Goal: Book appointment/travel/reservation

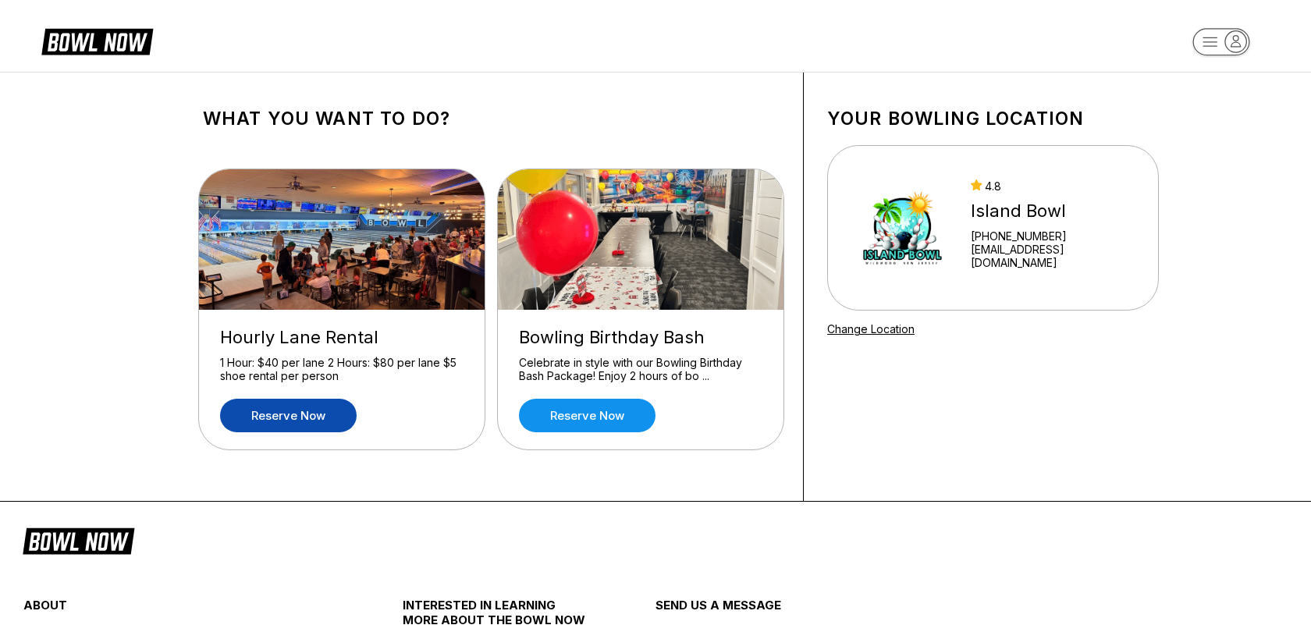
click at [338, 423] on link "Reserve now" at bounding box center [288, 416] width 137 height 34
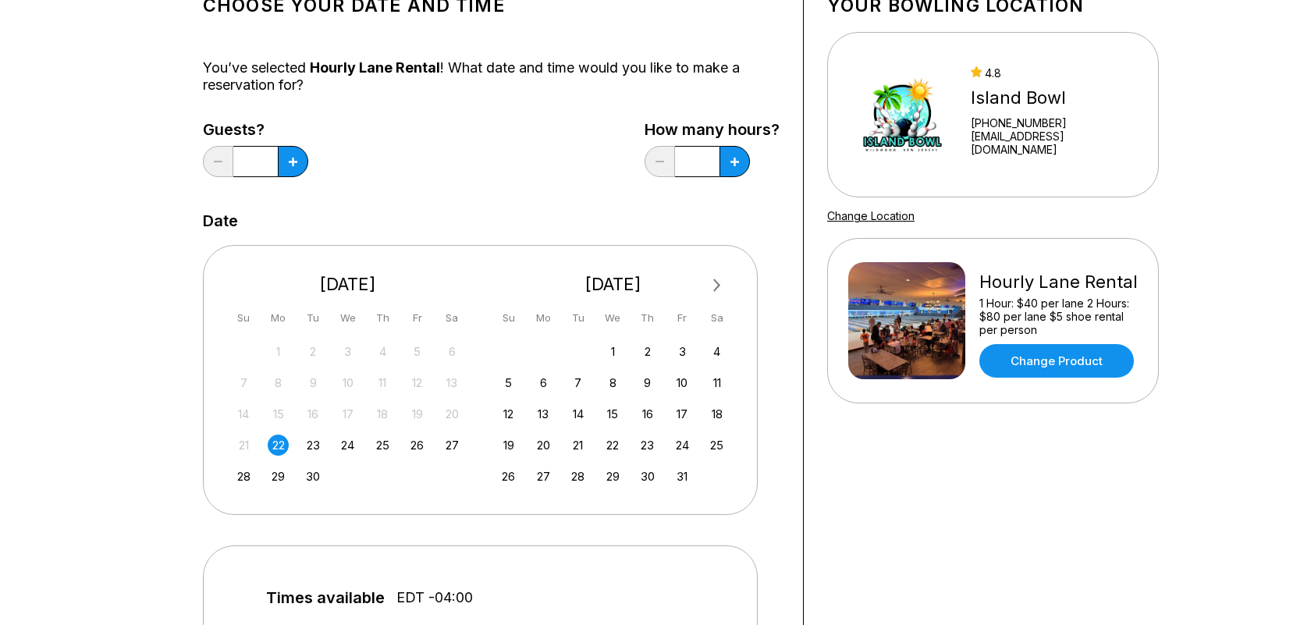
scroll to position [119, 0]
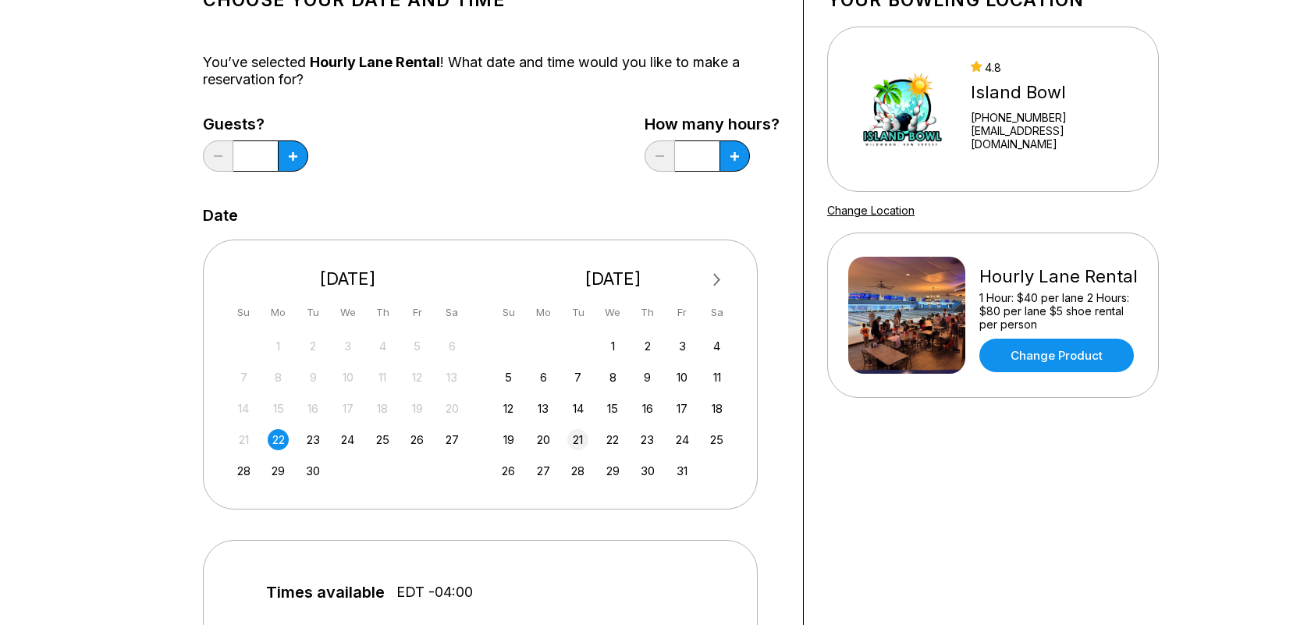
click at [574, 436] on div "21" at bounding box center [577, 439] width 21 height 21
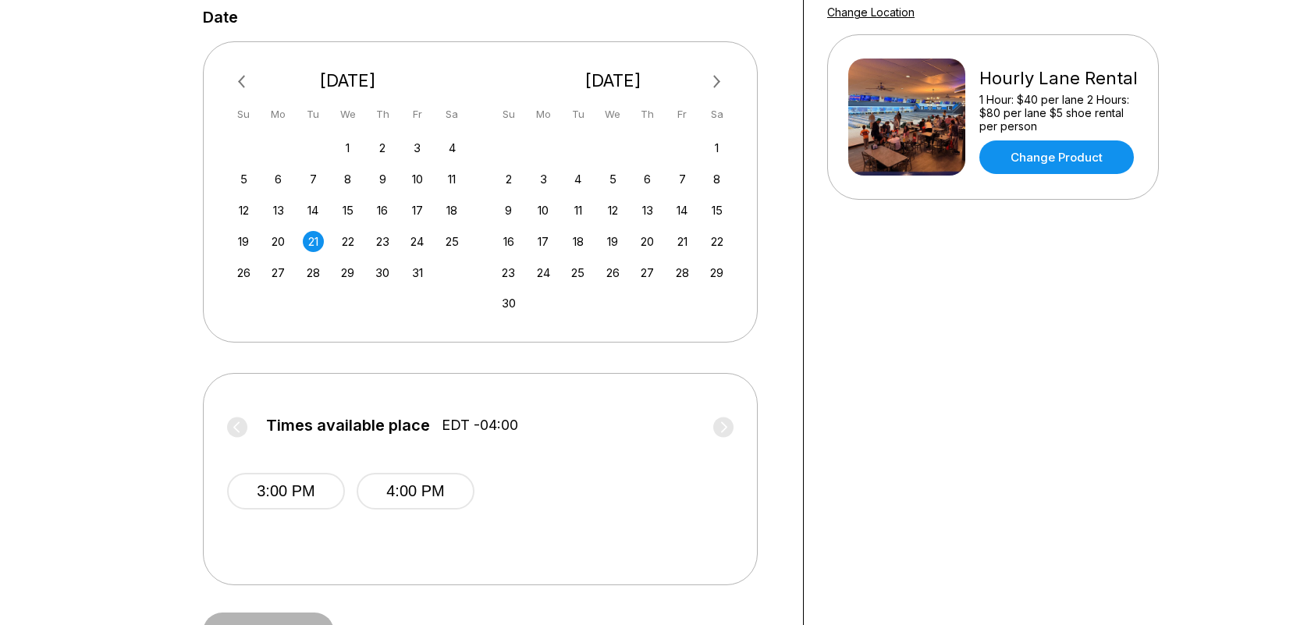
scroll to position [287, 0]
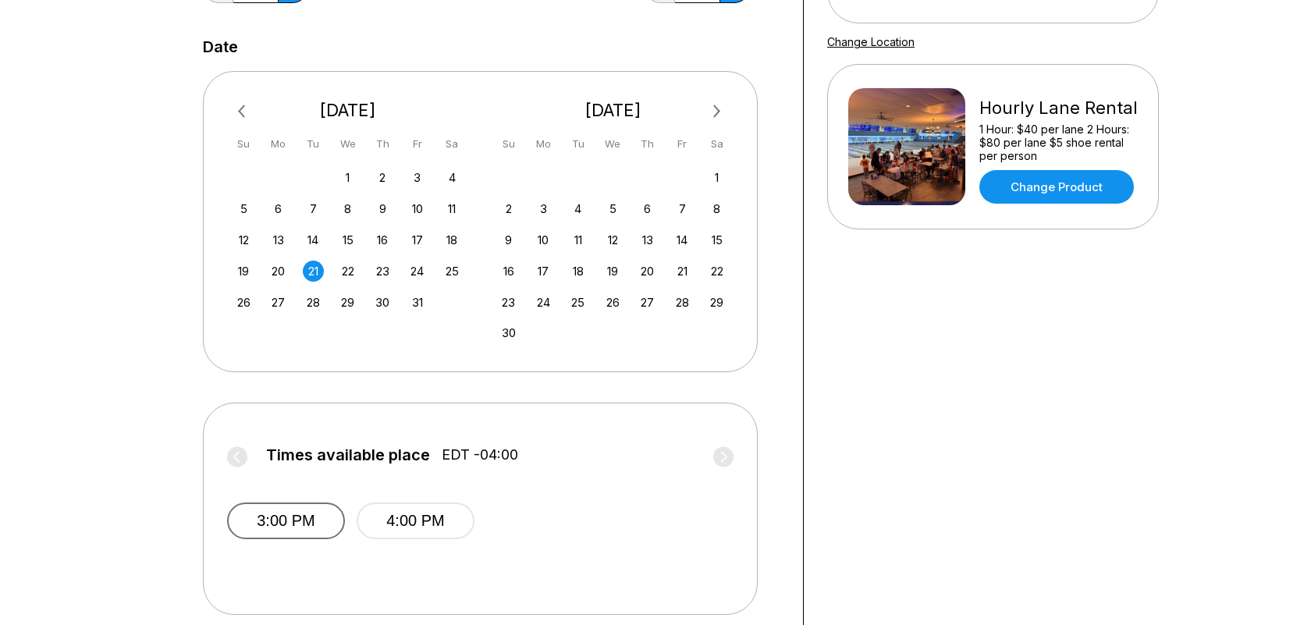
click at [298, 505] on button "3:00 PM" at bounding box center [286, 520] width 118 height 37
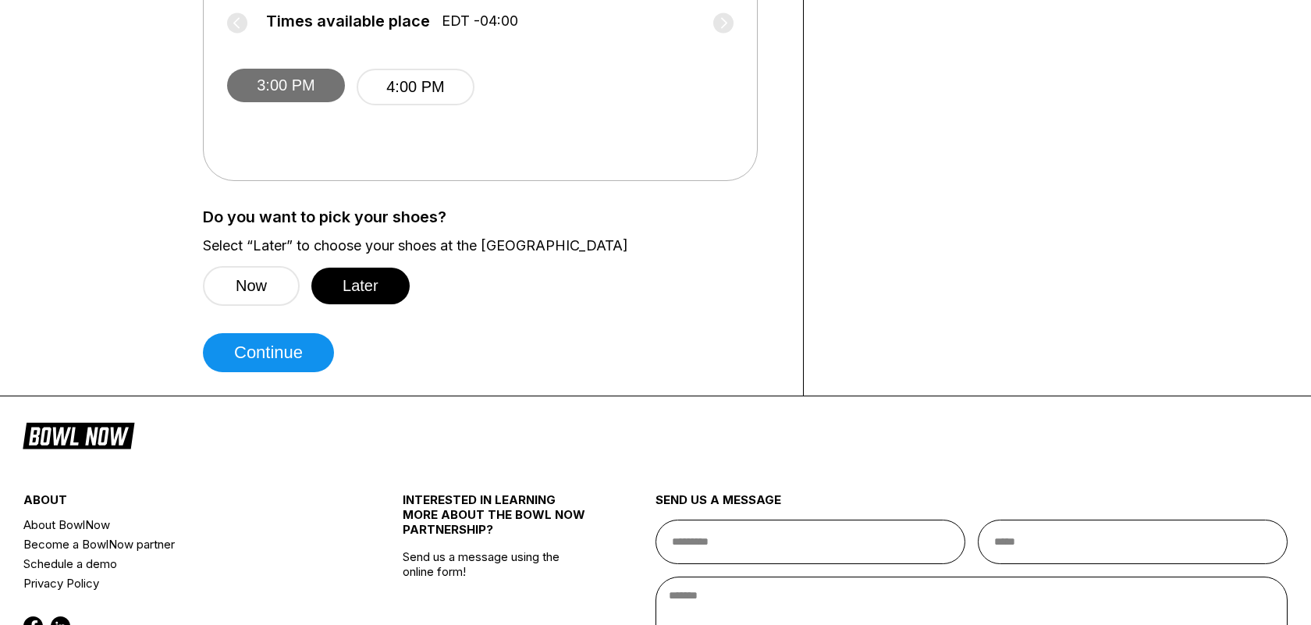
scroll to position [761, 0]
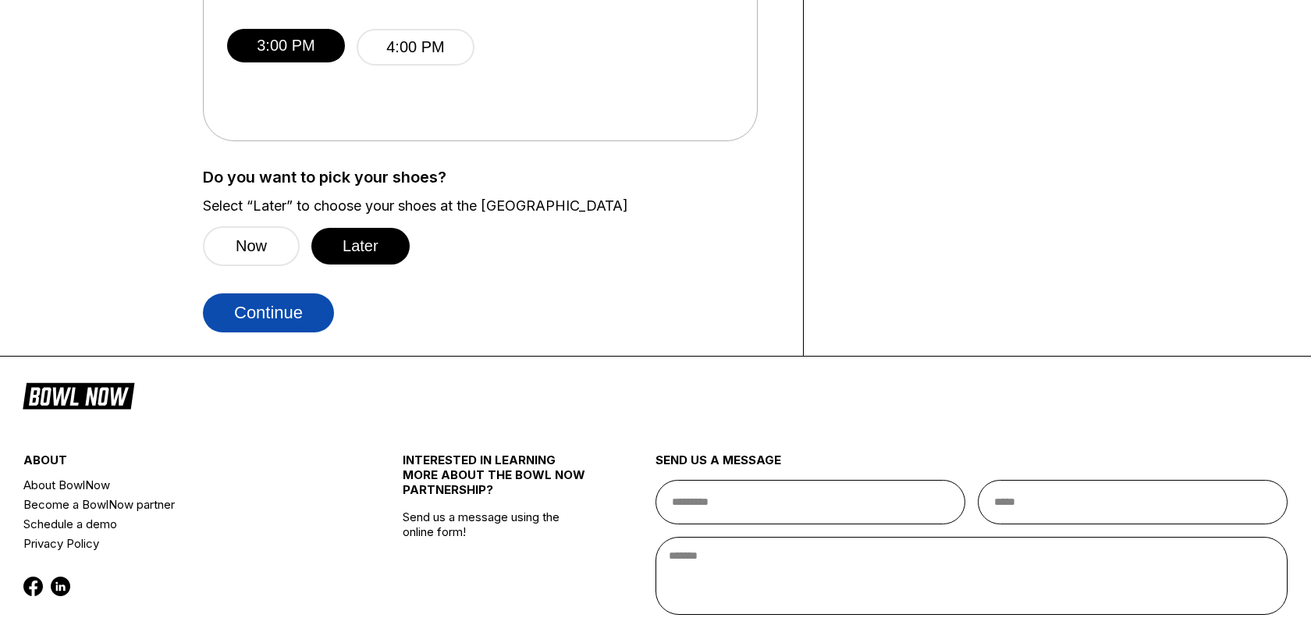
click at [282, 297] on button "Continue" at bounding box center [268, 312] width 131 height 39
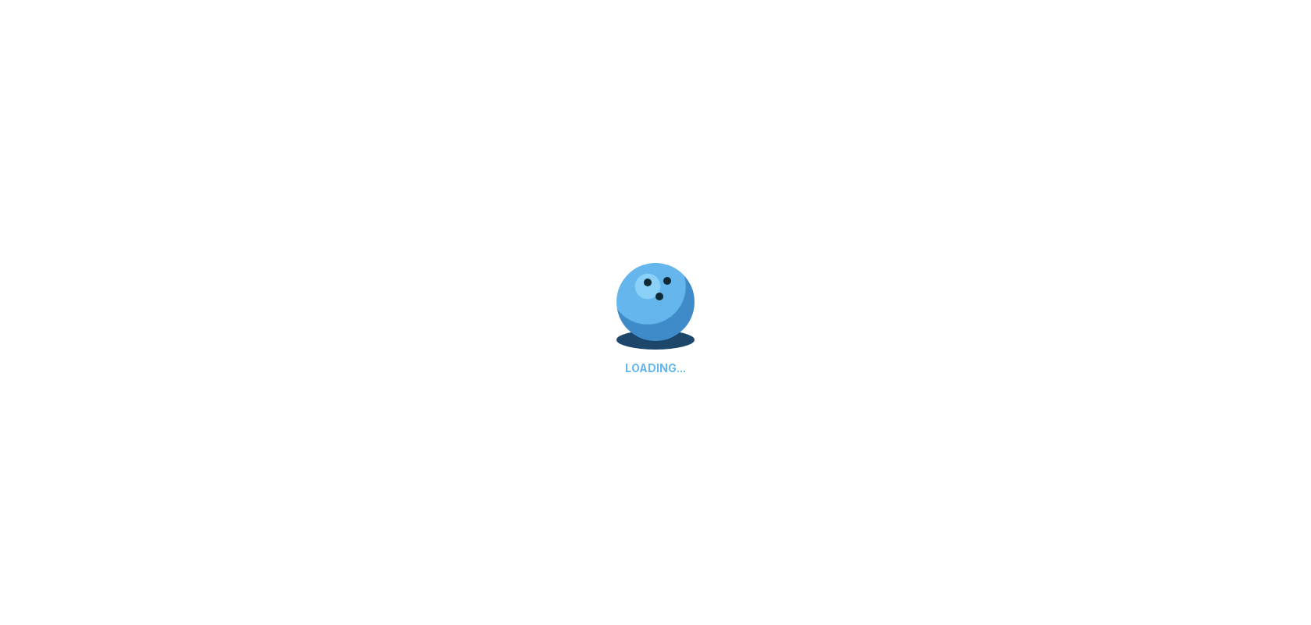
select select "**"
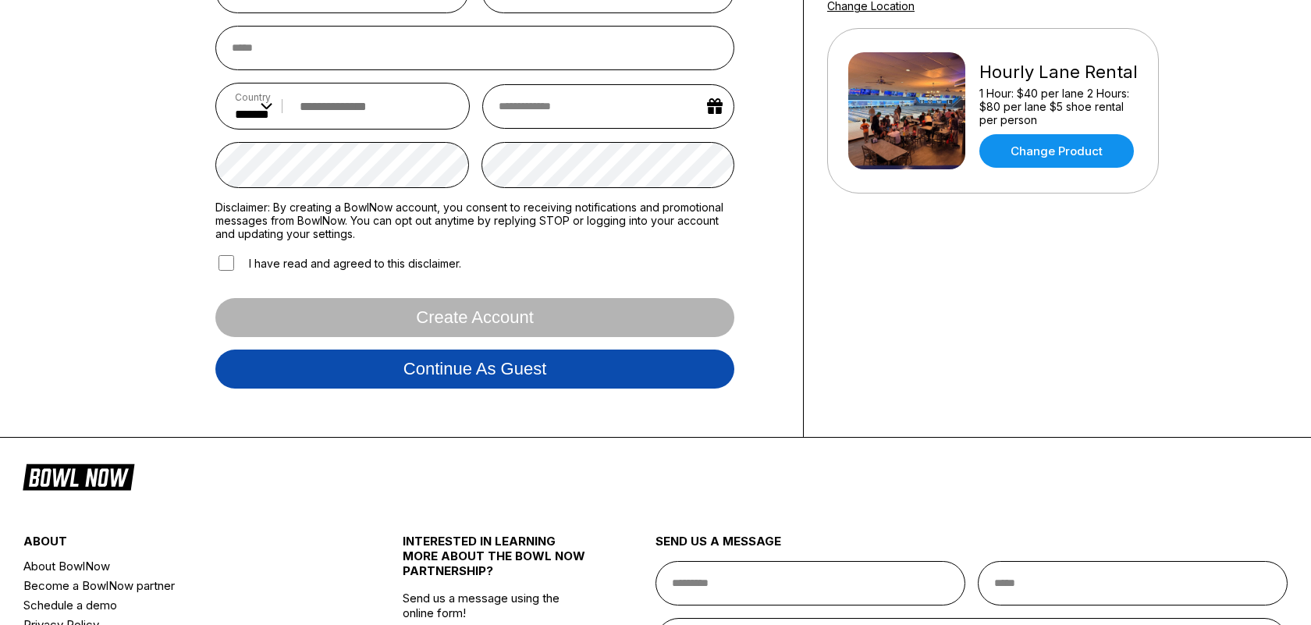
click at [546, 369] on button "Continue as guest" at bounding box center [474, 368] width 519 height 39
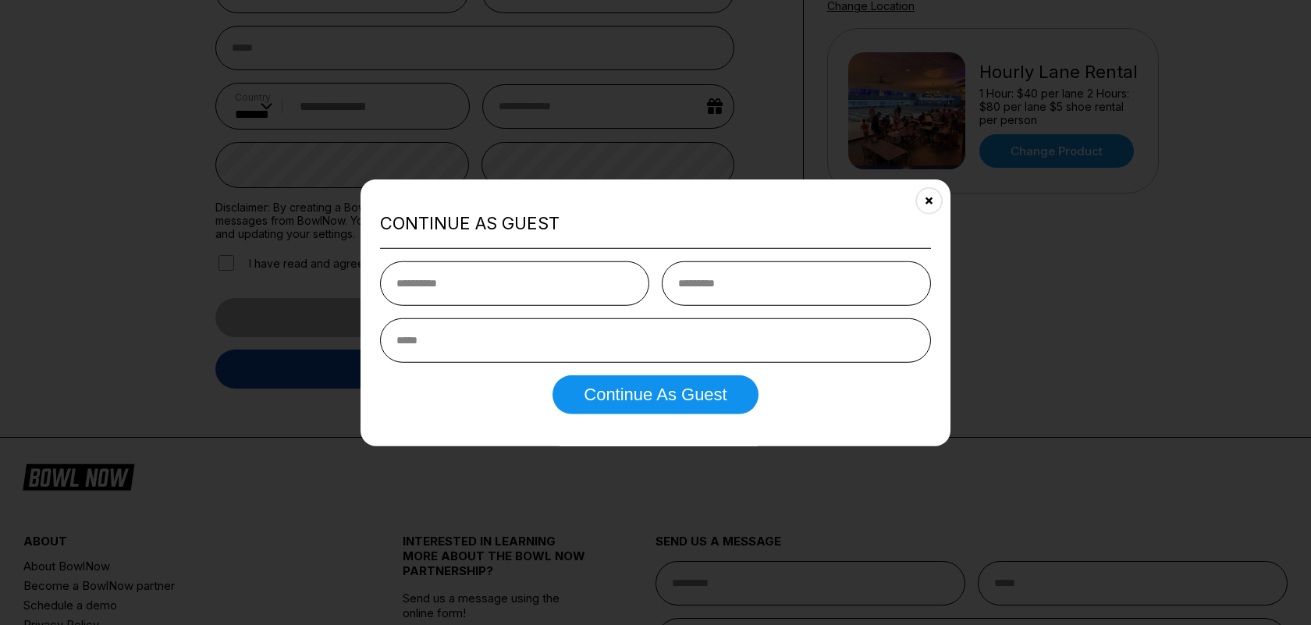
scroll to position [292, 0]
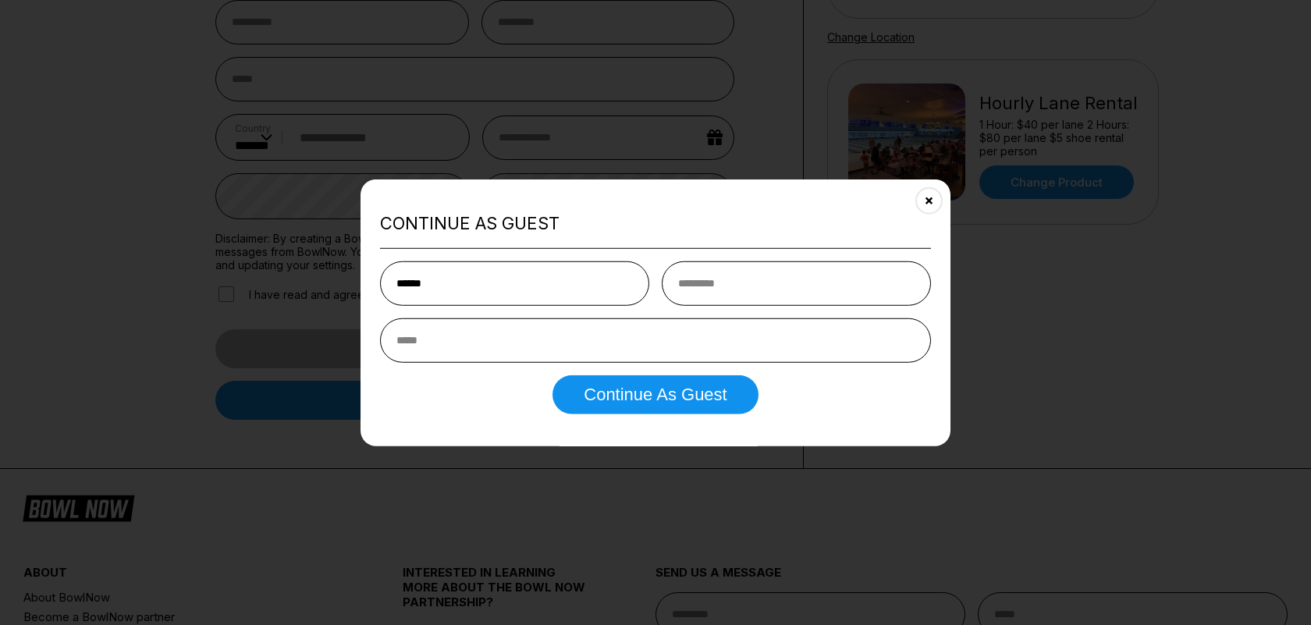
type input "******"
click at [788, 308] on div "******" at bounding box center [655, 311] width 551 height 101
click at [780, 290] on input "text" at bounding box center [796, 283] width 269 height 44
type input "*"
click at [694, 410] on button "Continue as Guest" at bounding box center [654, 394] width 205 height 39
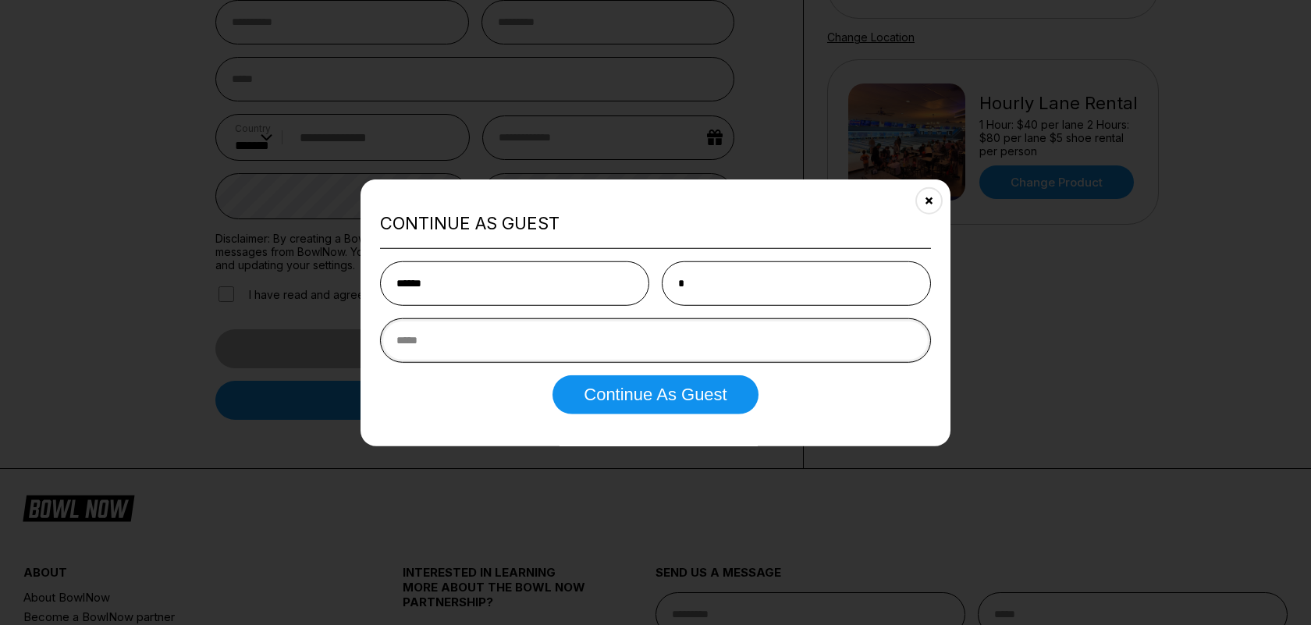
click at [626, 352] on input "email" at bounding box center [655, 340] width 551 height 44
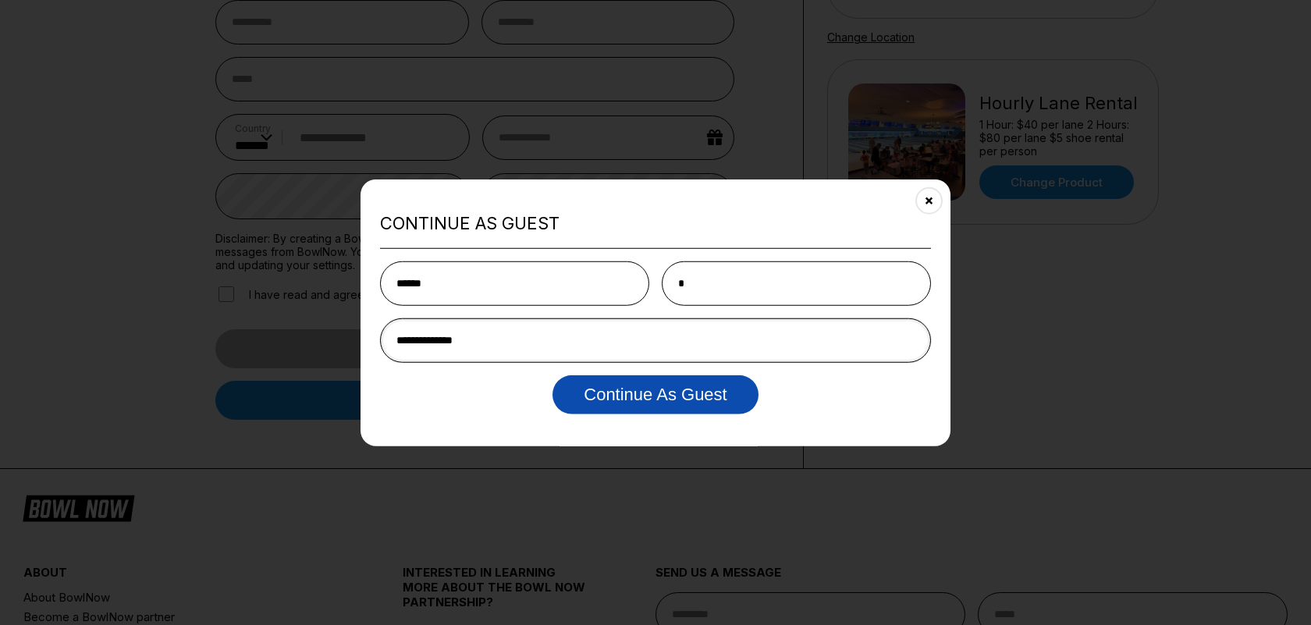
type input "**********"
click at [646, 403] on button "Continue as Guest" at bounding box center [654, 394] width 205 height 39
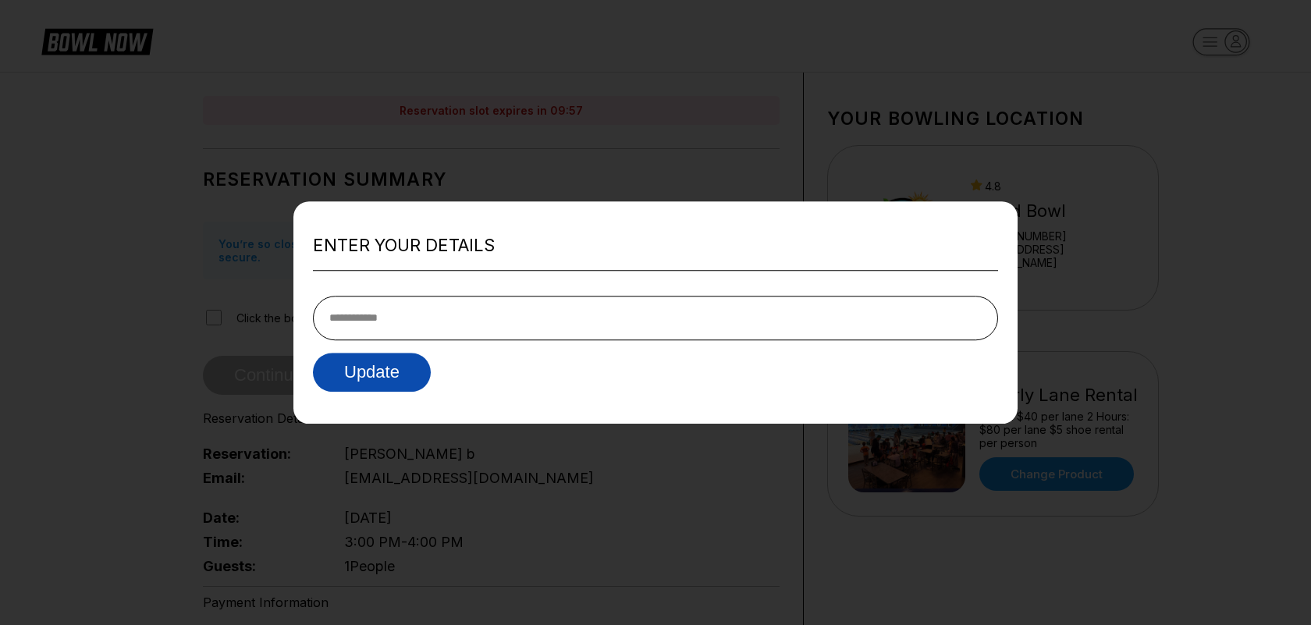
click at [411, 381] on button "Update" at bounding box center [372, 372] width 118 height 39
type input "**********"
click at [373, 373] on button "Update" at bounding box center [372, 372] width 118 height 39
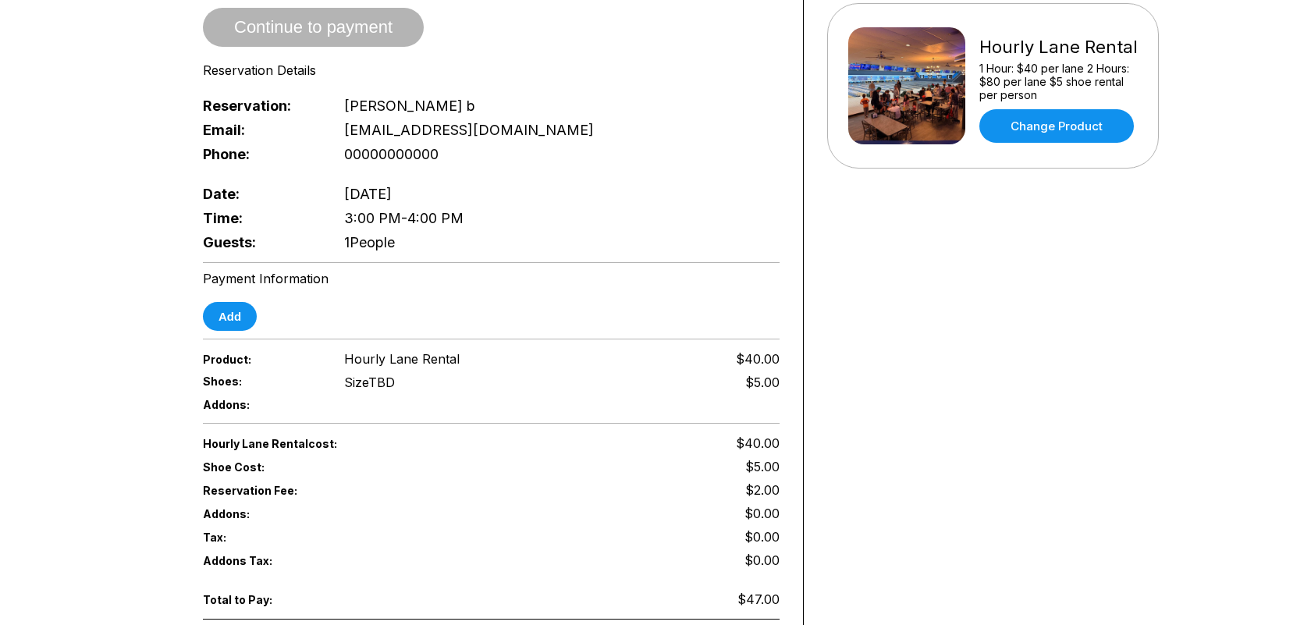
scroll to position [338, 0]
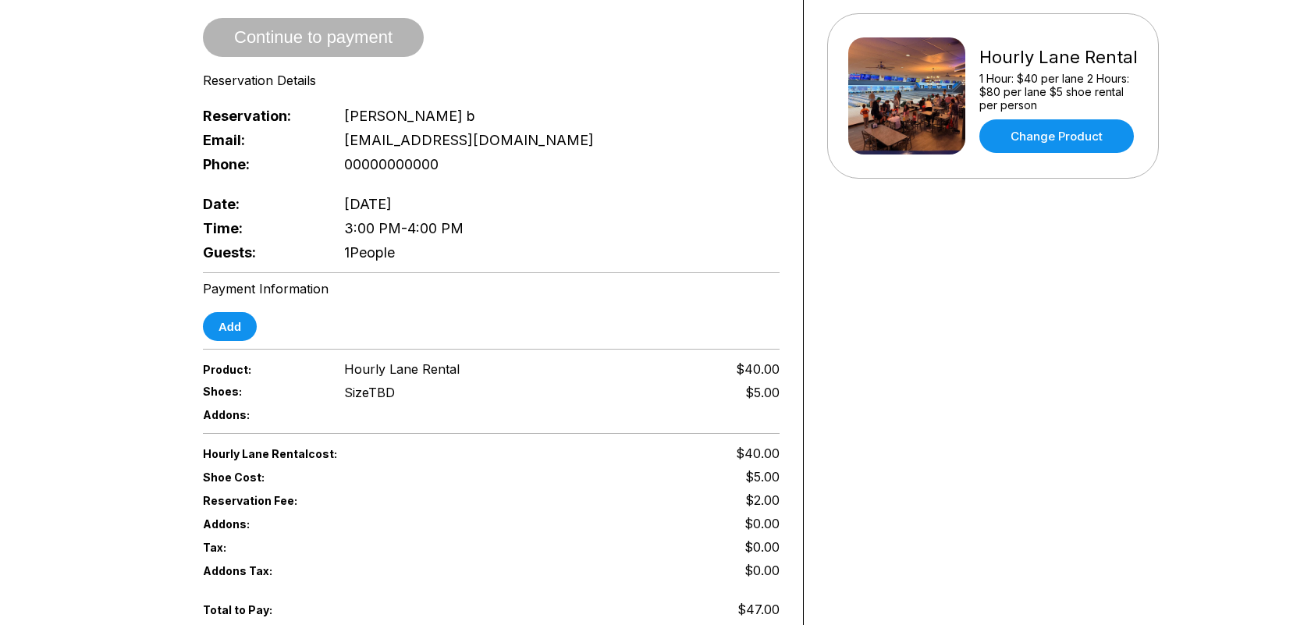
click at [999, 272] on div "Your bowling location [GEOGRAPHIC_DATA] [PHONE_NUMBER] [EMAIL_ADDRESS][DOMAIN_N…" at bounding box center [992, 225] width 378 height 981
click at [1000, 269] on div "Your bowling location [GEOGRAPHIC_DATA] [PHONE_NUMBER] [EMAIL_ADDRESS][DOMAIN_N…" at bounding box center [992, 225] width 378 height 981
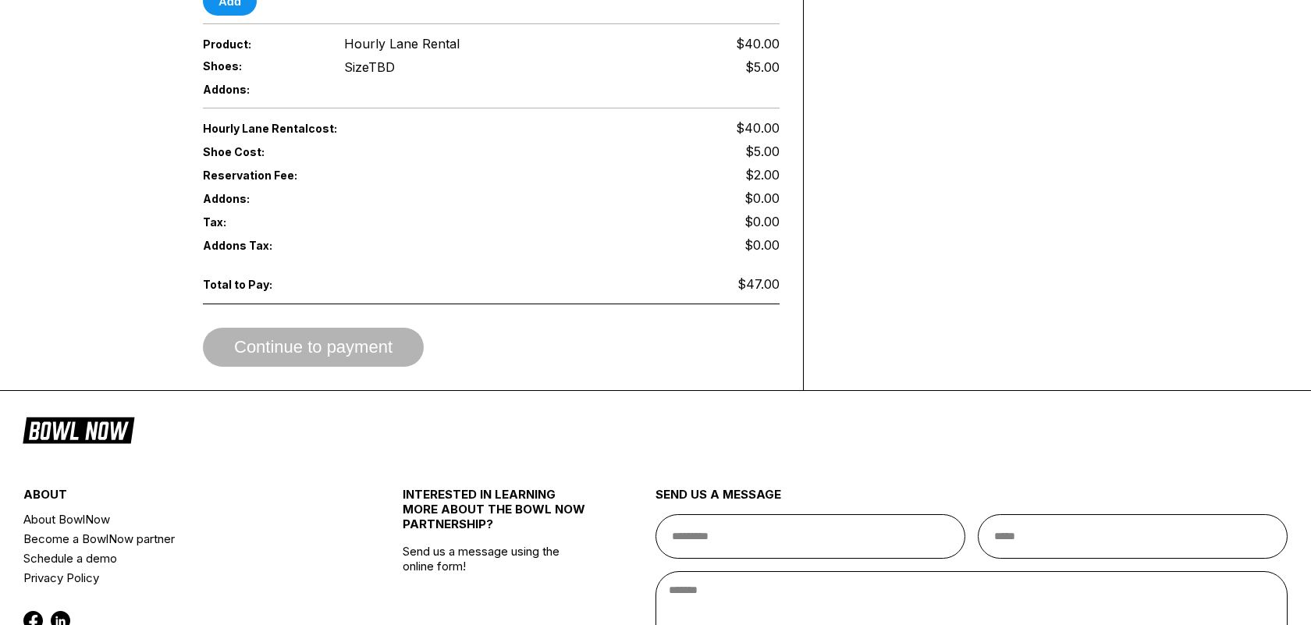
scroll to position [654, 0]
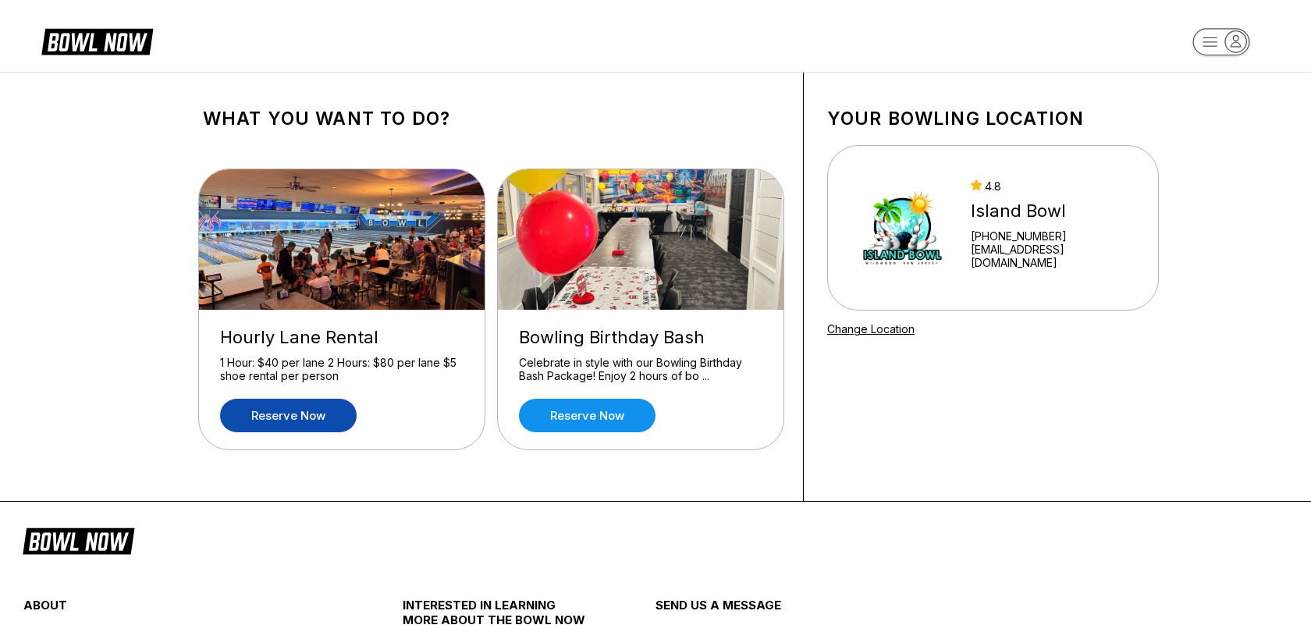
click at [300, 406] on link "Reserve now" at bounding box center [288, 416] width 137 height 34
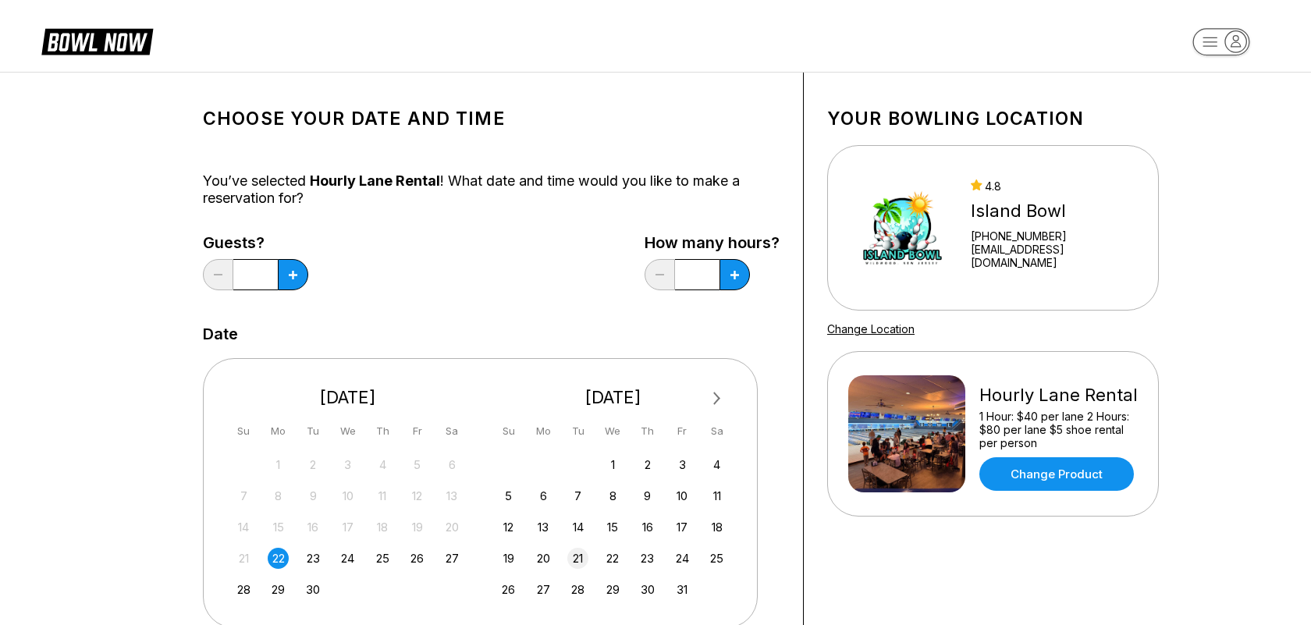
click at [583, 559] on div "21" at bounding box center [577, 558] width 21 height 21
click at [729, 275] on button at bounding box center [734, 274] width 30 height 31
type input "*"
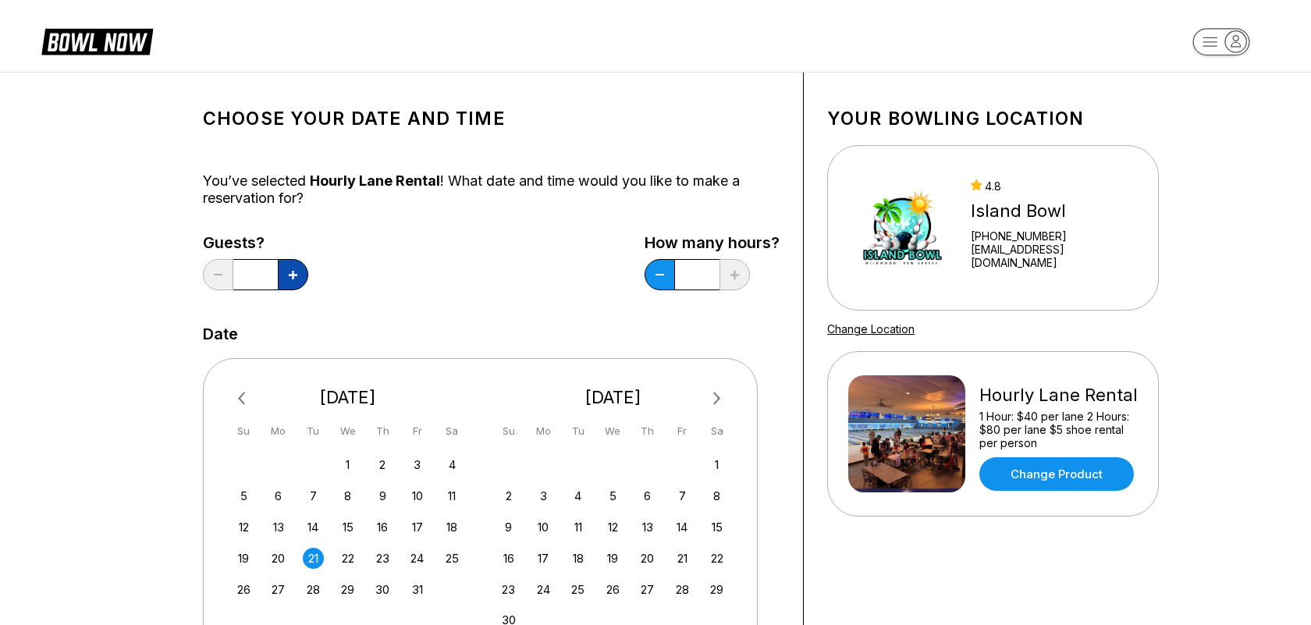
click at [291, 278] on icon at bounding box center [293, 275] width 9 height 9
type input "*"
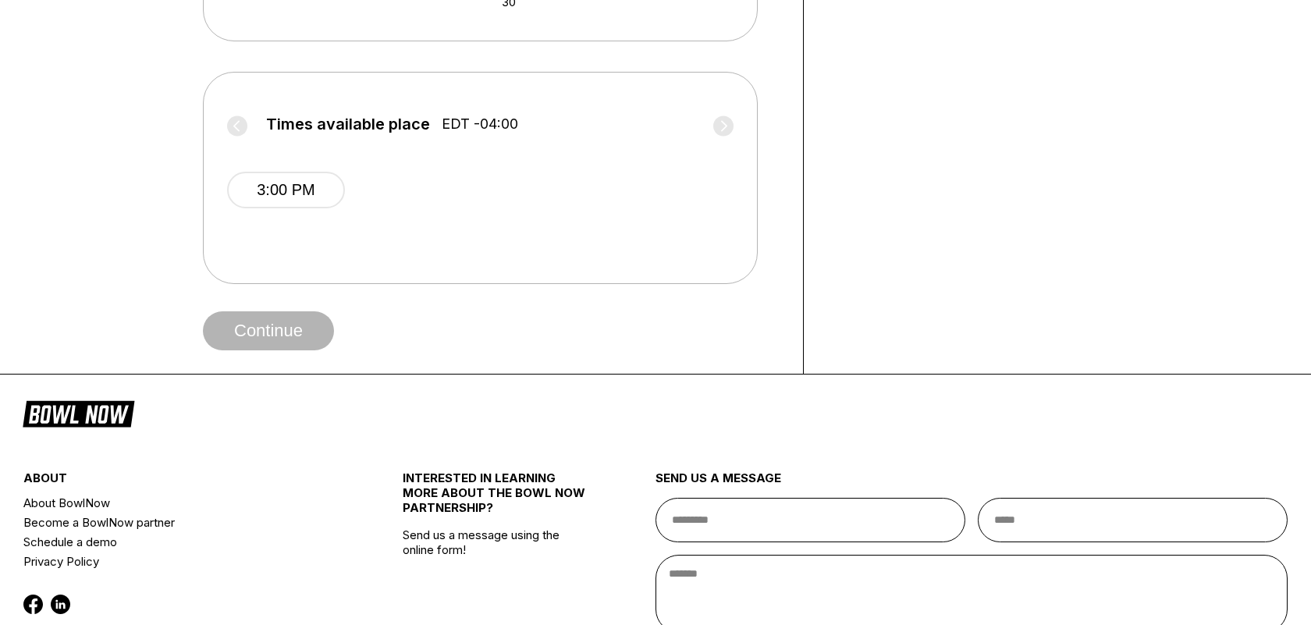
scroll to position [628, 0]
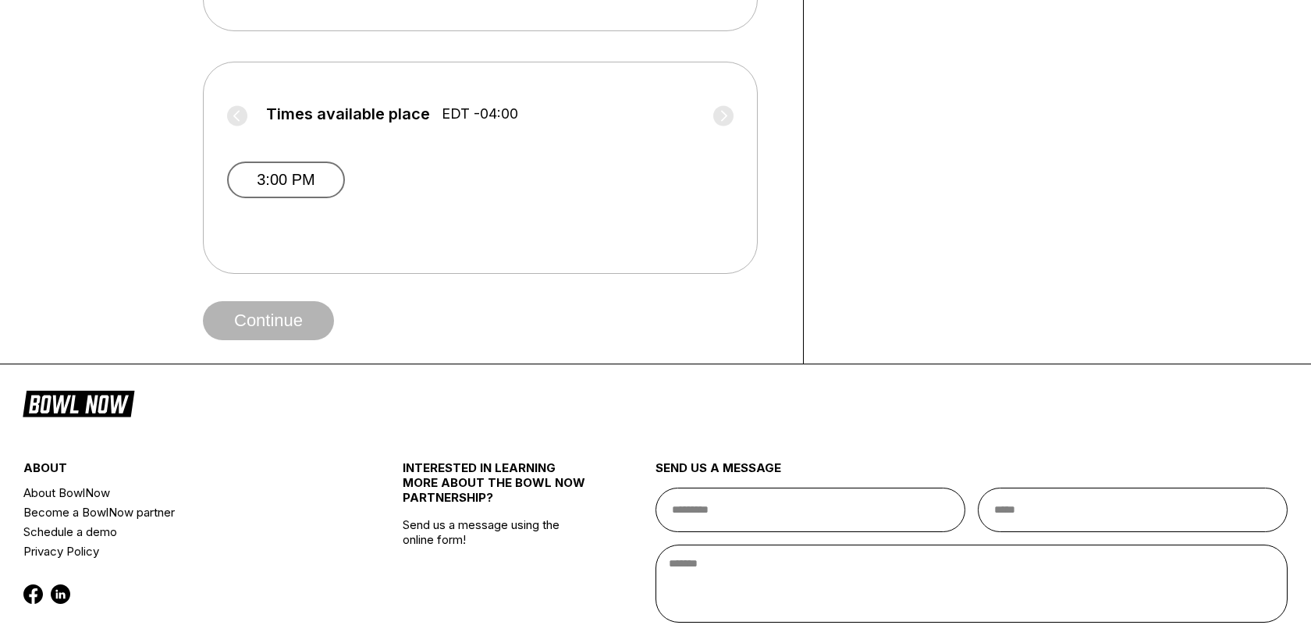
click at [284, 177] on button "3:00 PM" at bounding box center [286, 179] width 118 height 37
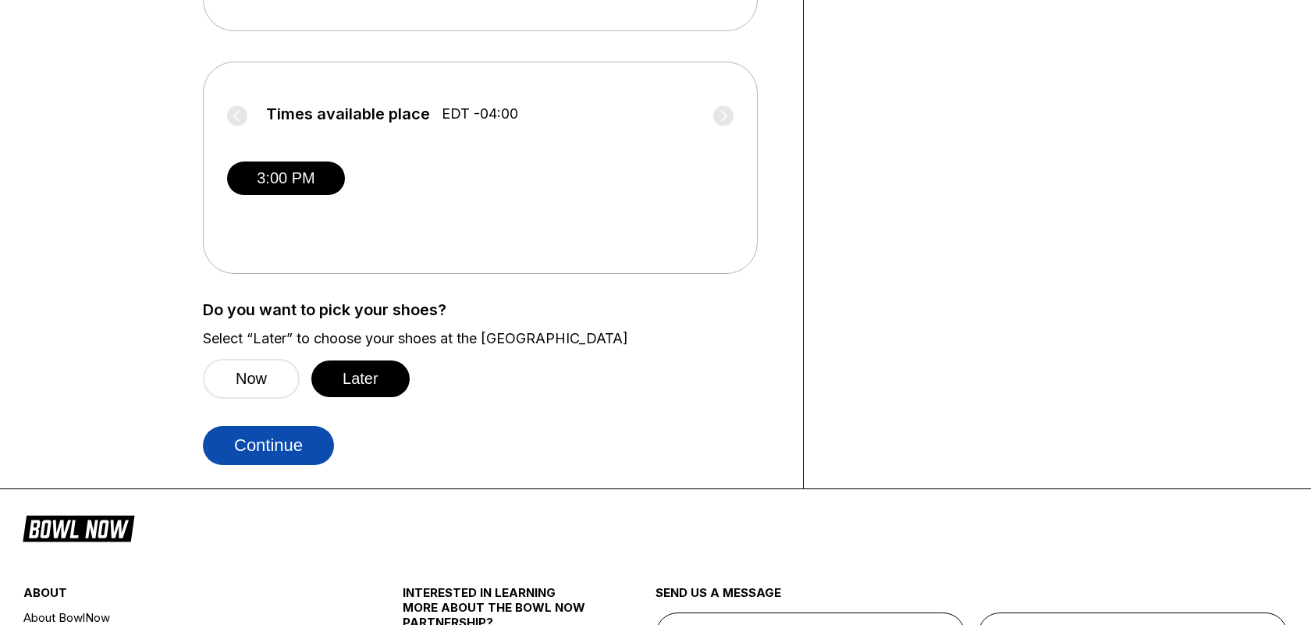
click at [315, 436] on button "Continue" at bounding box center [268, 445] width 131 height 39
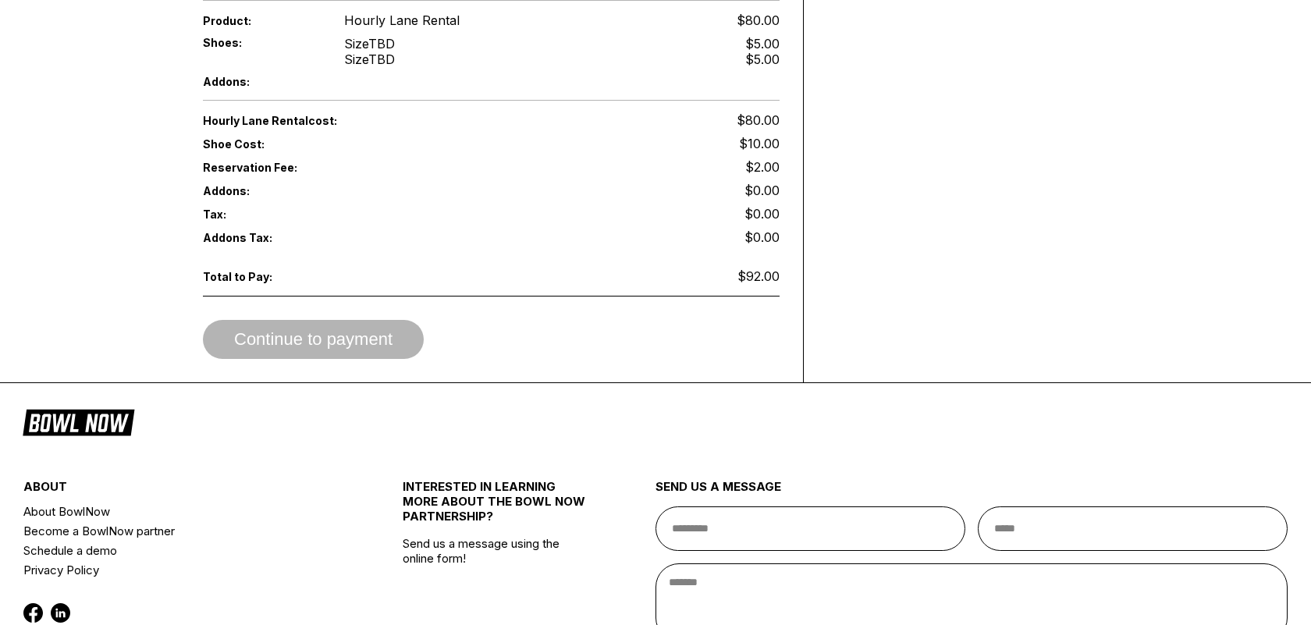
scroll to position [912, 0]
